Goal: Check status: Check status

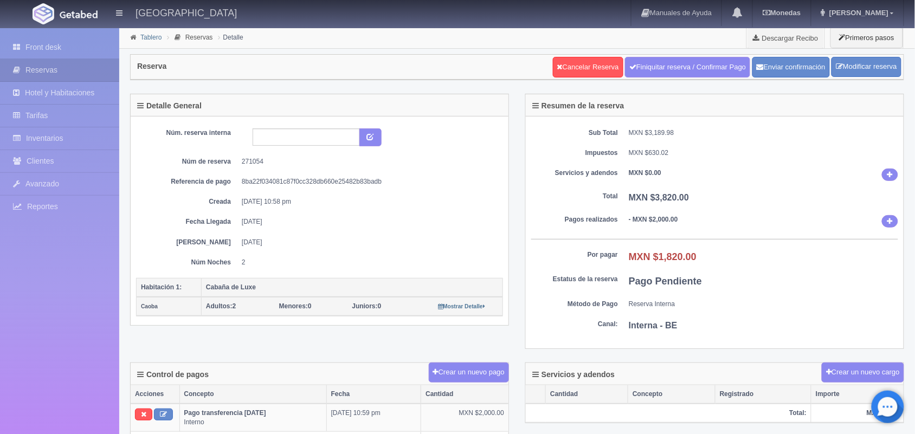
click at [145, 37] on link "Tablero" at bounding box center [150, 38] width 21 height 8
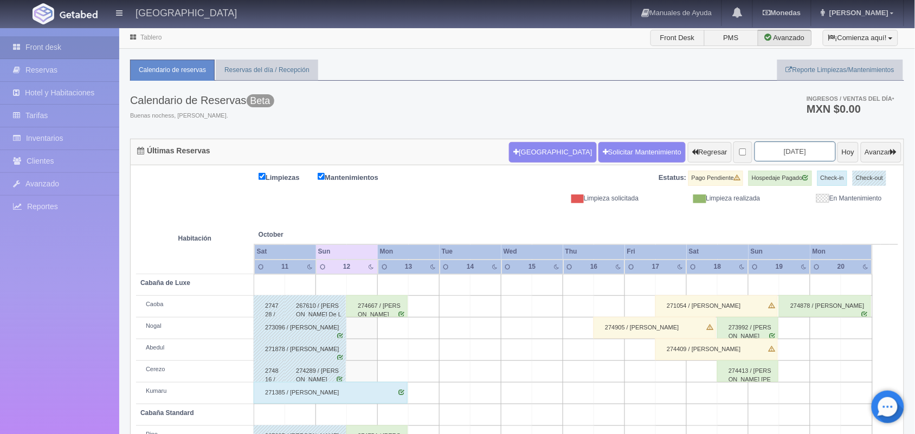
click at [772, 153] on input "2025-10-13" at bounding box center [794, 151] width 81 height 20
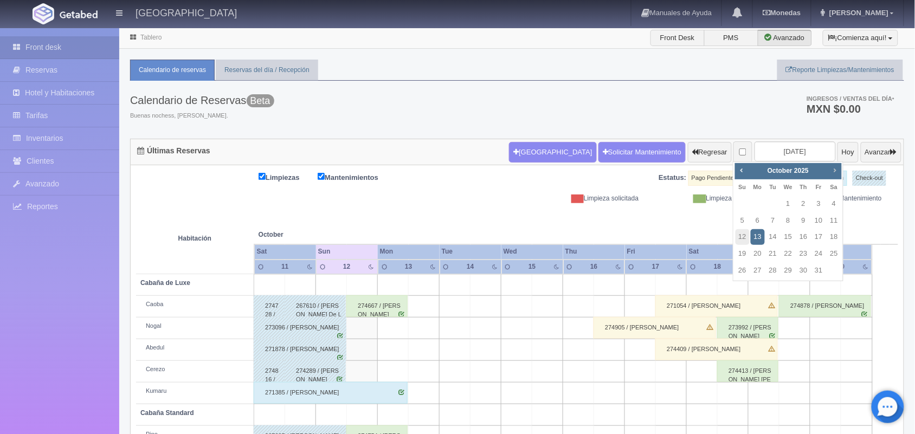
click at [835, 172] on span "Next" at bounding box center [834, 170] width 9 height 9
click at [821, 218] on link "7" at bounding box center [818, 221] width 14 height 16
type input "[DATE]"
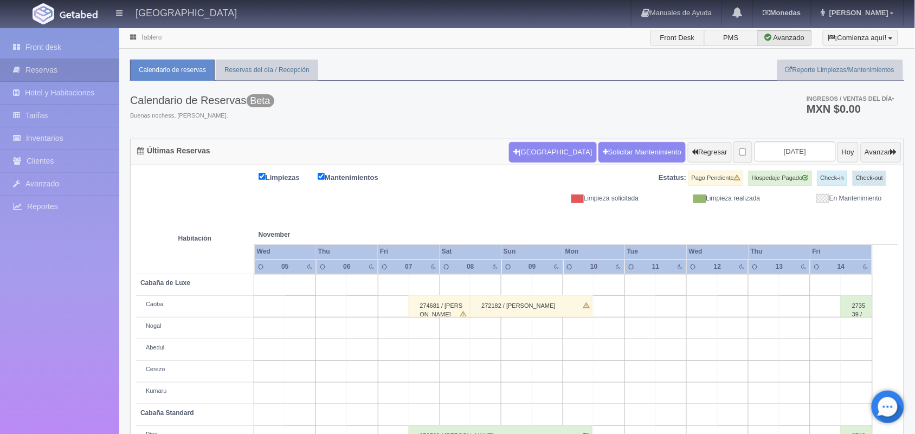
scroll to position [123, 0]
